Goal: Task Accomplishment & Management: Manage account settings

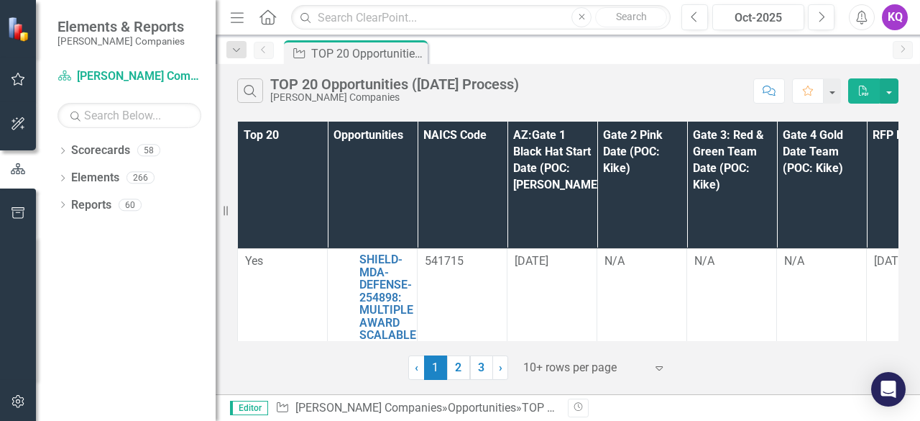
click at [237, 12] on icon "Menu" at bounding box center [237, 16] width 19 height 15
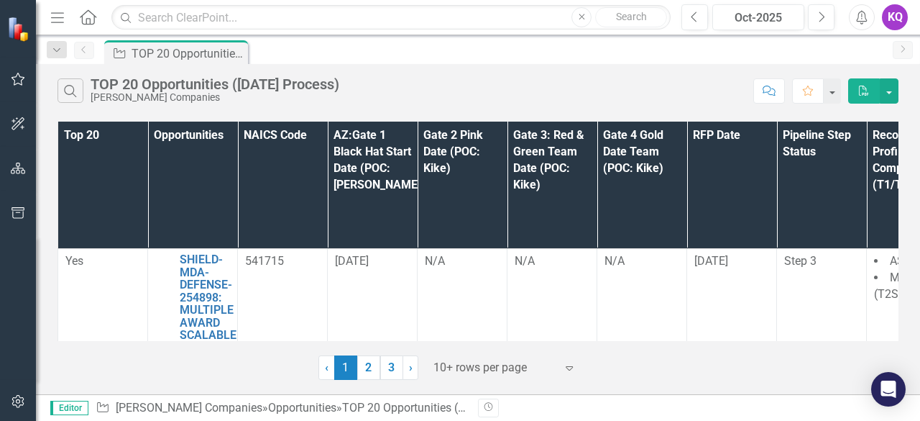
click at [488, 376] on div at bounding box center [495, 367] width 122 height 19
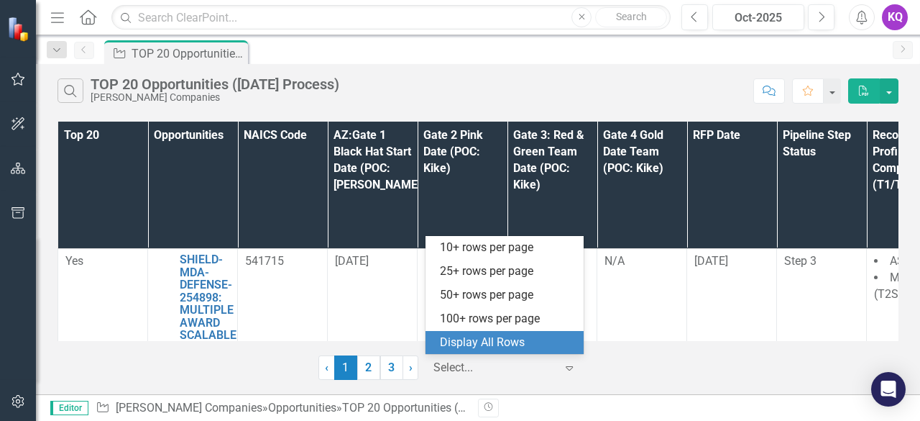
click at [505, 350] on div "Display All Rows" at bounding box center [507, 342] width 135 height 17
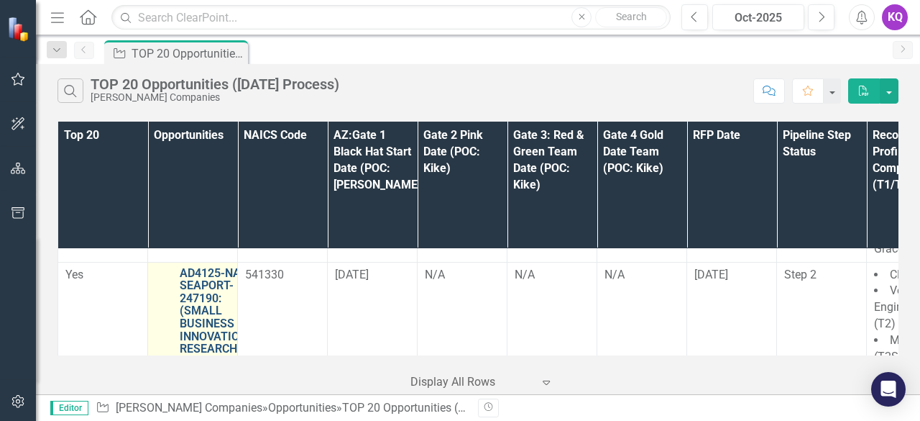
scroll to position [1688, 0]
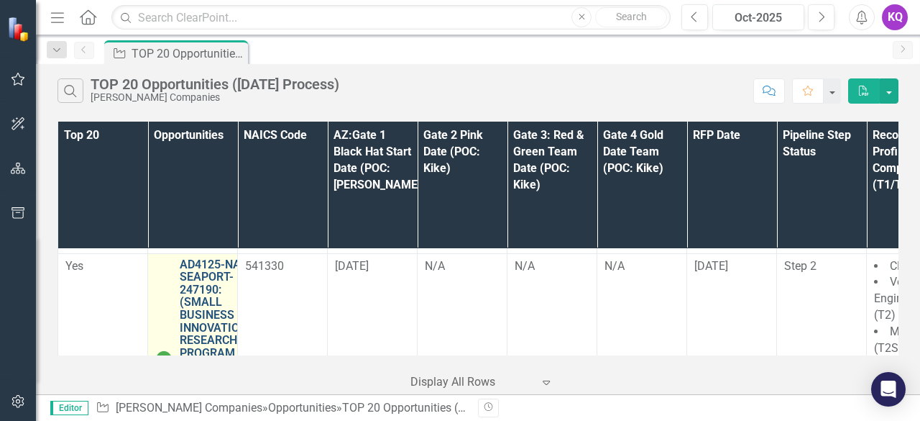
click at [226, 287] on link "AD4125-NASC-SEAPORT-247190: (SMALL BUSINESS INNOVATION RESEARCH PROGRAM AD4125 …" at bounding box center [220, 353] width 80 height 190
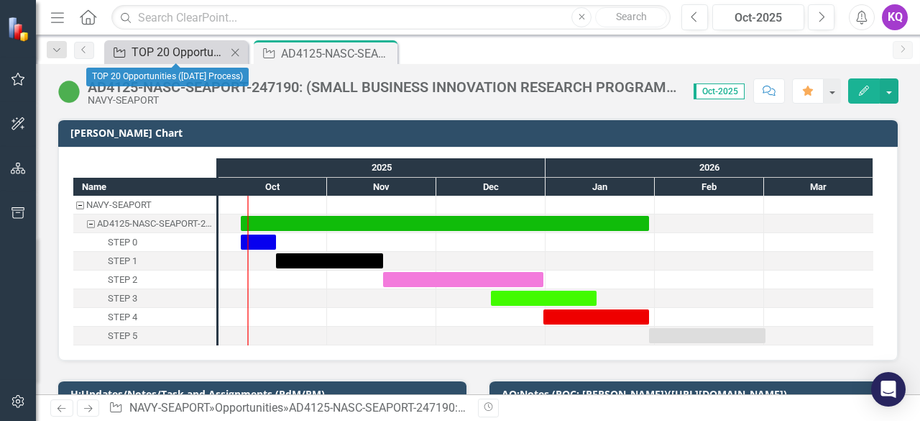
click at [191, 47] on div "TOP 20 Opportunities ([DATE] Process)" at bounding box center [179, 52] width 95 height 18
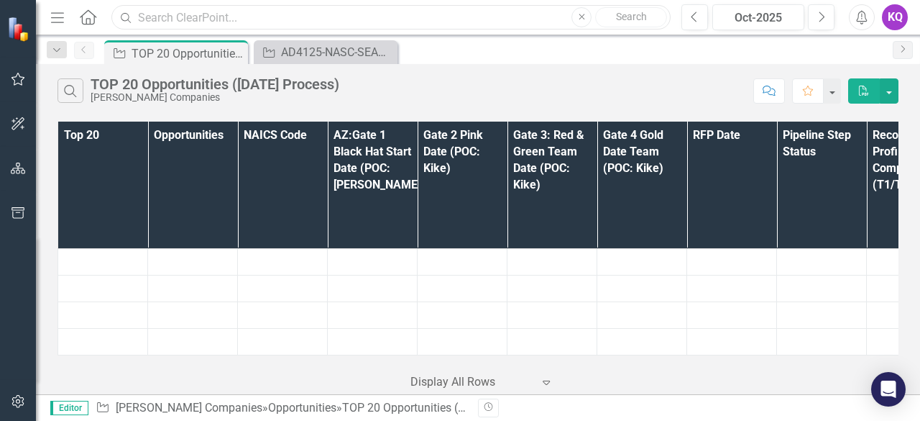
click at [250, 17] on input "text" at bounding box center [390, 17] width 559 height 25
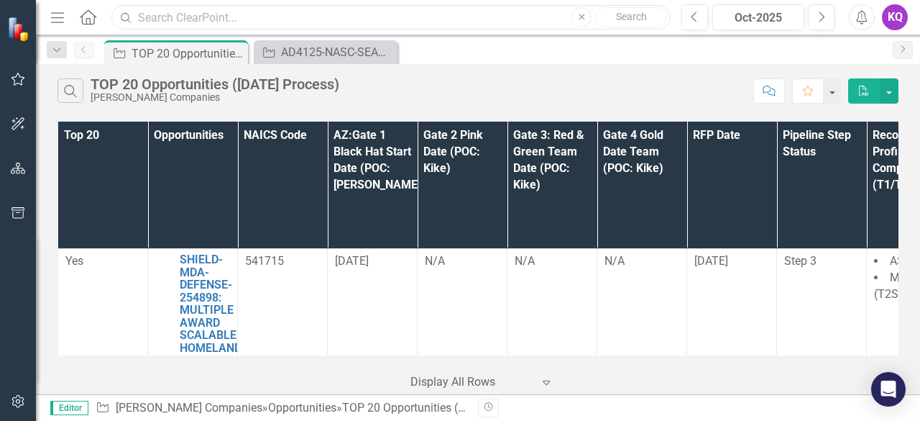
drag, startPoint x: 516, startPoint y: 28, endPoint x: 552, endPoint y: 35, distance: 35.8
click at [516, 28] on input "text" at bounding box center [390, 17] width 559 height 25
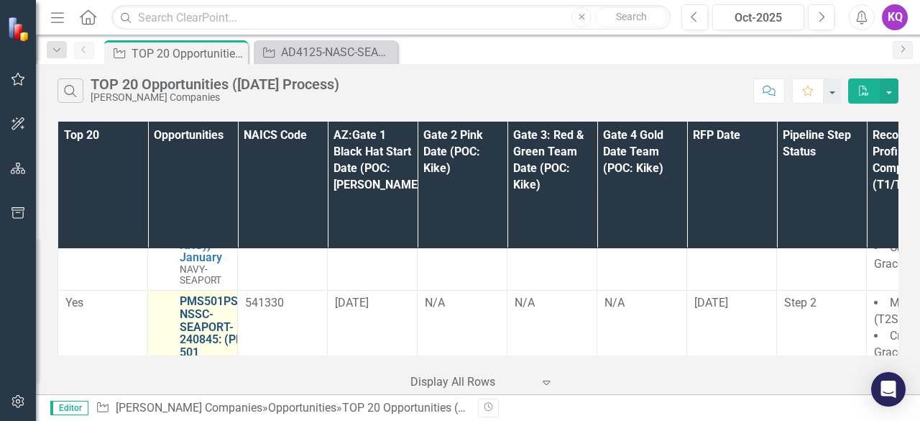
click at [204, 295] on link "PMS501PSS-NSSC-SEAPORT-240845: (PMS 501 PROFESSIONAL SUPPORT SERVICES (SEAPORT …" at bounding box center [221, 358] width 83 height 127
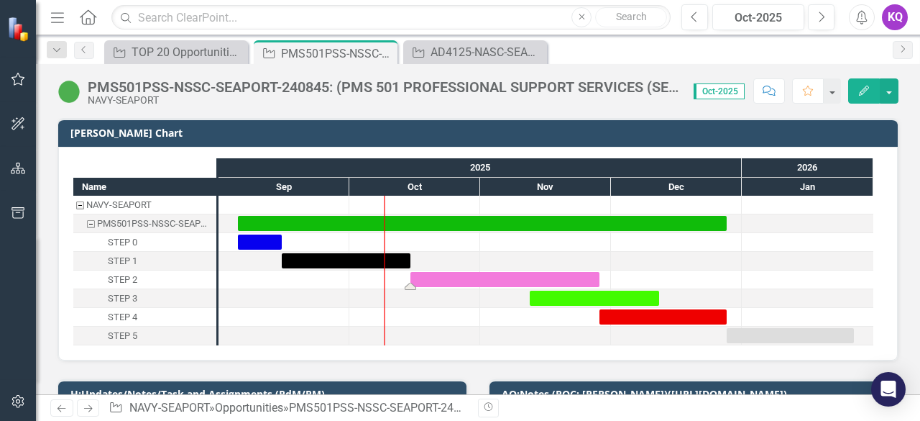
click at [456, 277] on div "Task: Start date: 2025-10-15 End date: 2025-11-28" at bounding box center [505, 279] width 189 height 15
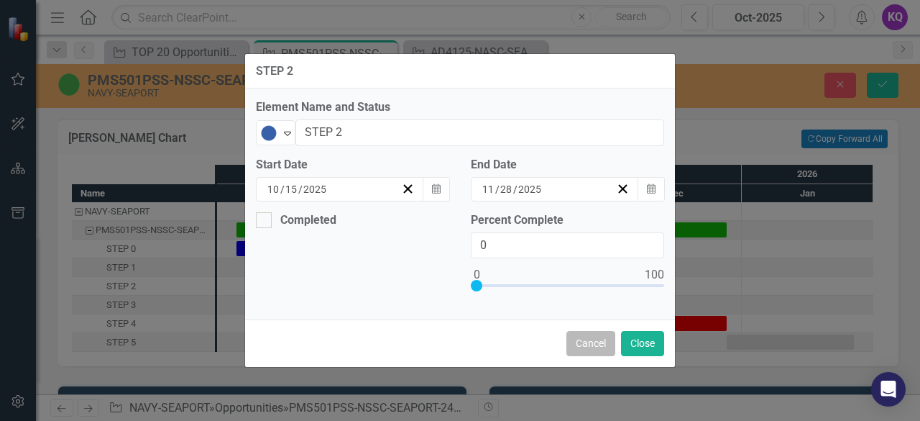
click at [582, 342] on button "Cancel" at bounding box center [591, 343] width 49 height 25
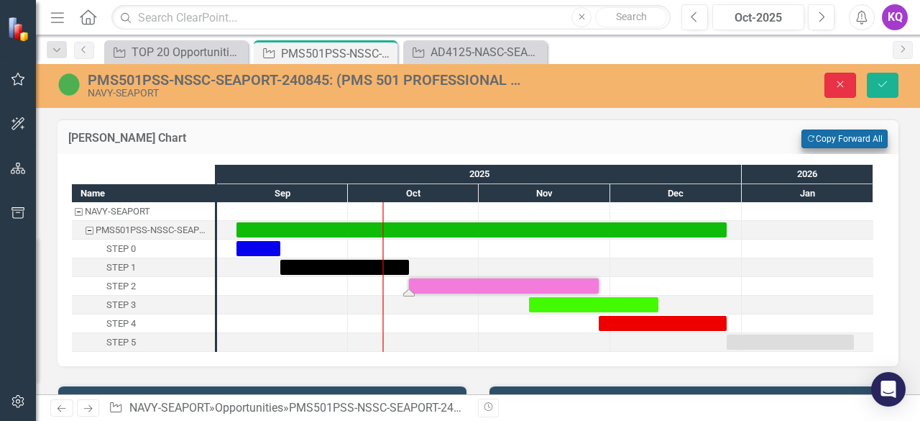
click at [831, 88] on button "Close" at bounding box center [841, 85] width 32 height 25
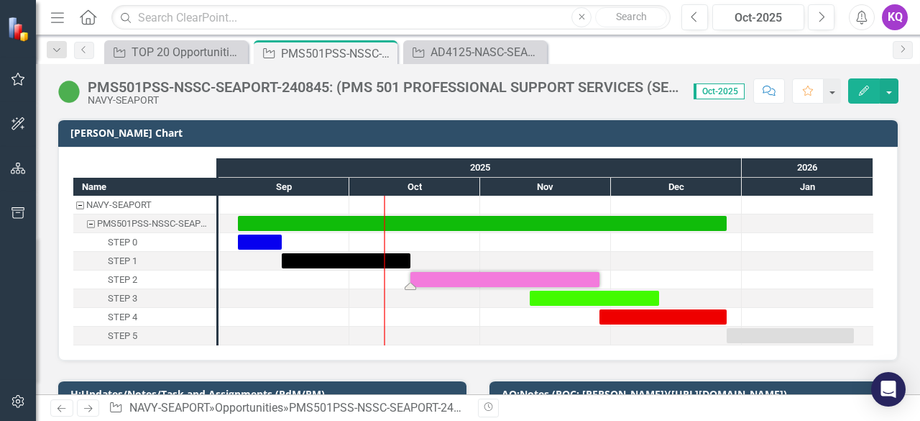
click at [565, 273] on div "Task: Start date: 2025-10-15 End date: 2025-11-28" at bounding box center [505, 279] width 189 height 15
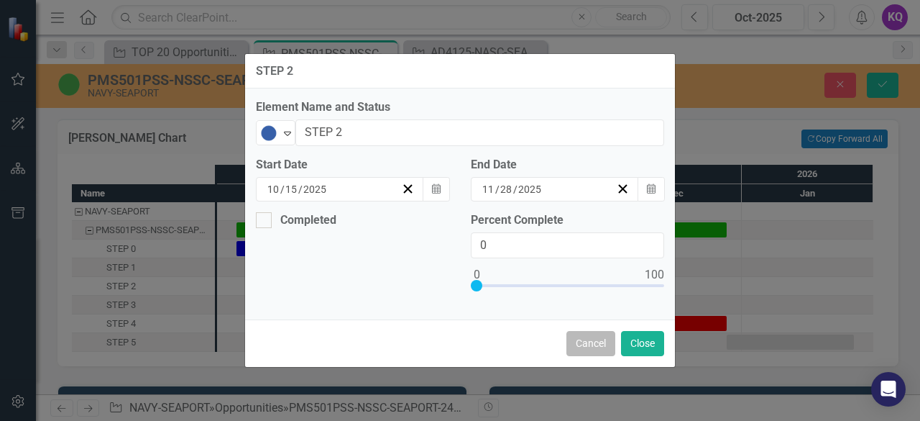
click at [605, 350] on button "Cancel" at bounding box center [591, 343] width 49 height 25
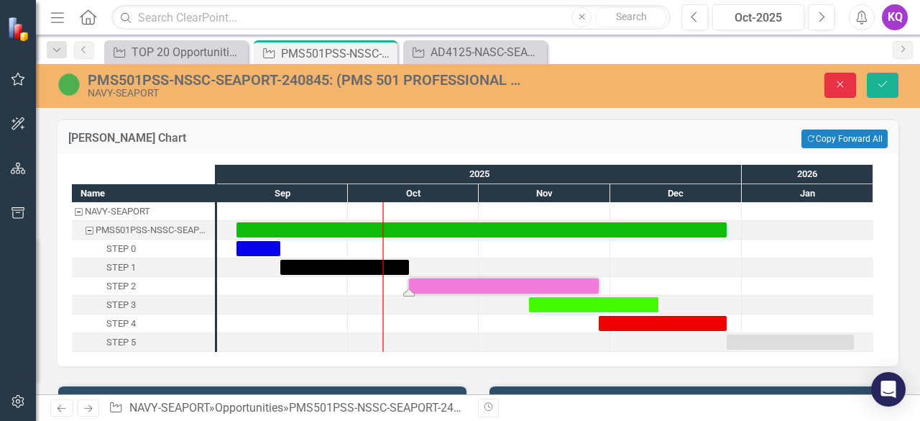
click at [836, 93] on button "Close" at bounding box center [841, 85] width 32 height 25
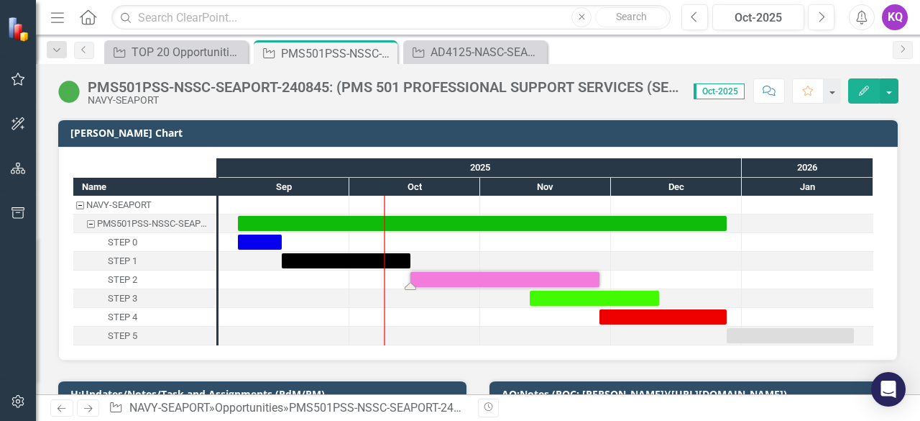
scroll to position [277, 0]
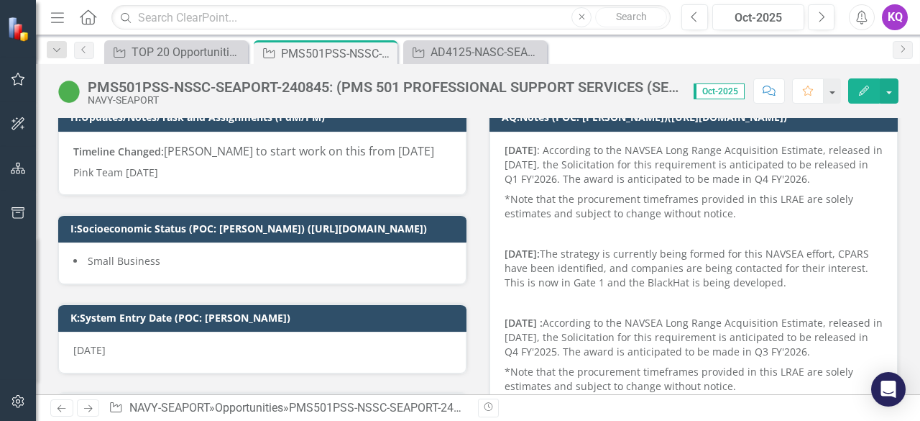
click at [165, 156] on span "[PERSON_NAME] to start work on this from [DATE]" at bounding box center [299, 151] width 270 height 16
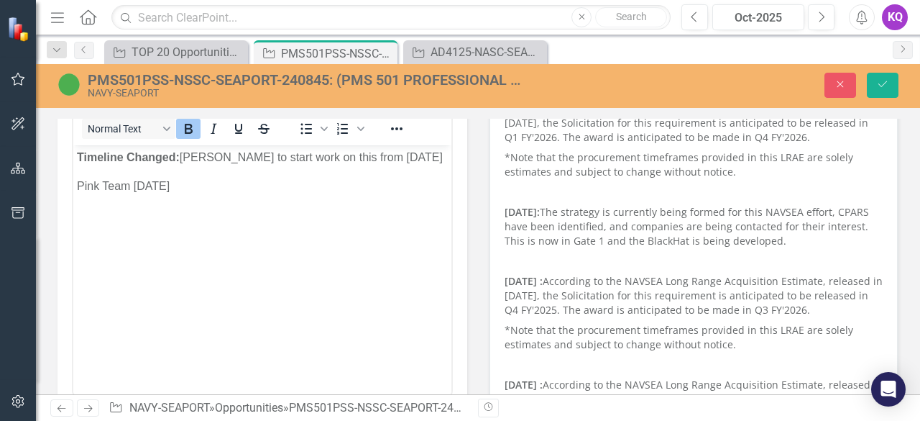
scroll to position [320, 0]
drag, startPoint x: 283, startPoint y: 280, endPoint x: 236, endPoint y: 296, distance: 49.8
click at [280, 284] on body "Timeline Changed: [PERSON_NAME] to start work on this from [DATE] Pink Team [DA…" at bounding box center [262, 253] width 378 height 216
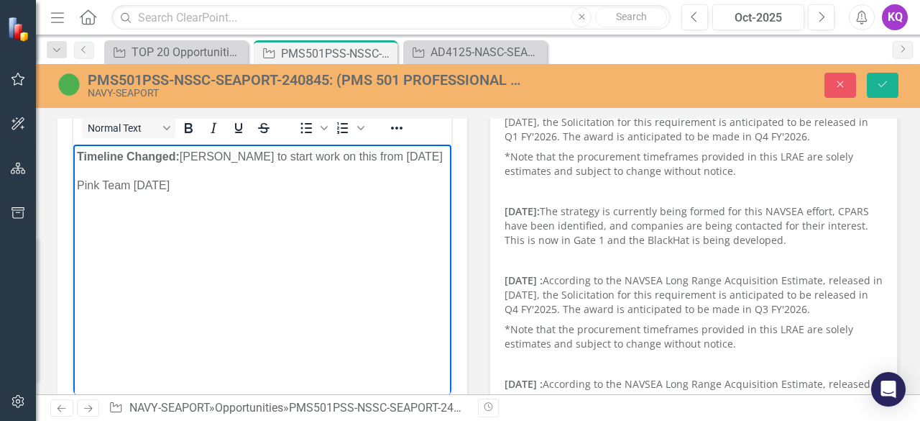
drag, startPoint x: 157, startPoint y: 258, endPoint x: 186, endPoint y: 267, distance: 30.0
click at [169, 260] on body "Timeline Changed: [PERSON_NAME] to start work on this from [DATE] Pink Team [DA…" at bounding box center [262, 253] width 378 height 216
click at [91, 165] on p "Timeline Changed: [PERSON_NAME] to start work on this from [DATE]" at bounding box center [262, 156] width 371 height 17
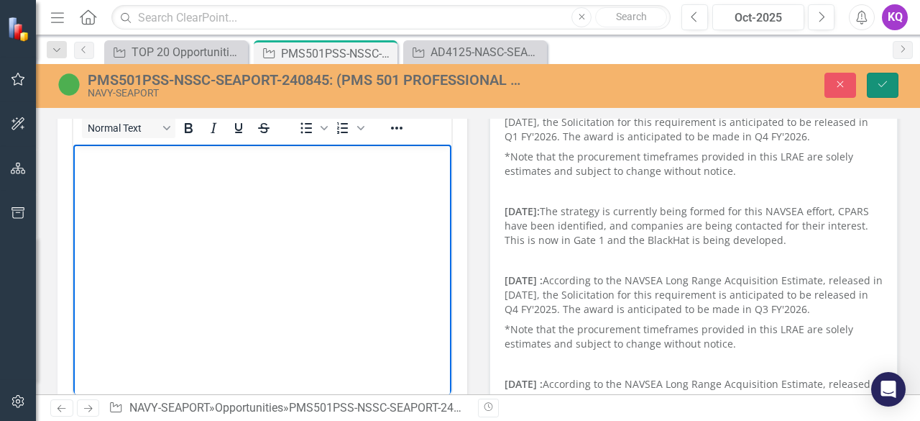
click at [895, 88] on button "Save" at bounding box center [883, 85] width 32 height 25
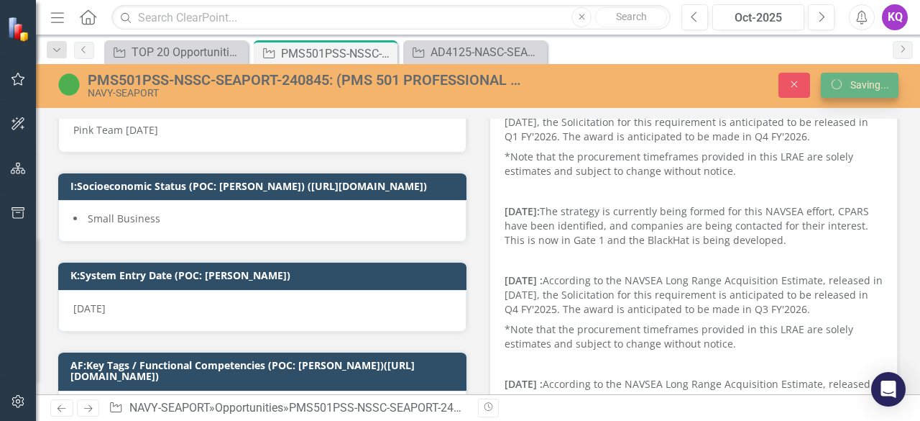
scroll to position [314, 0]
